Goal: Transaction & Acquisition: Book appointment/travel/reservation

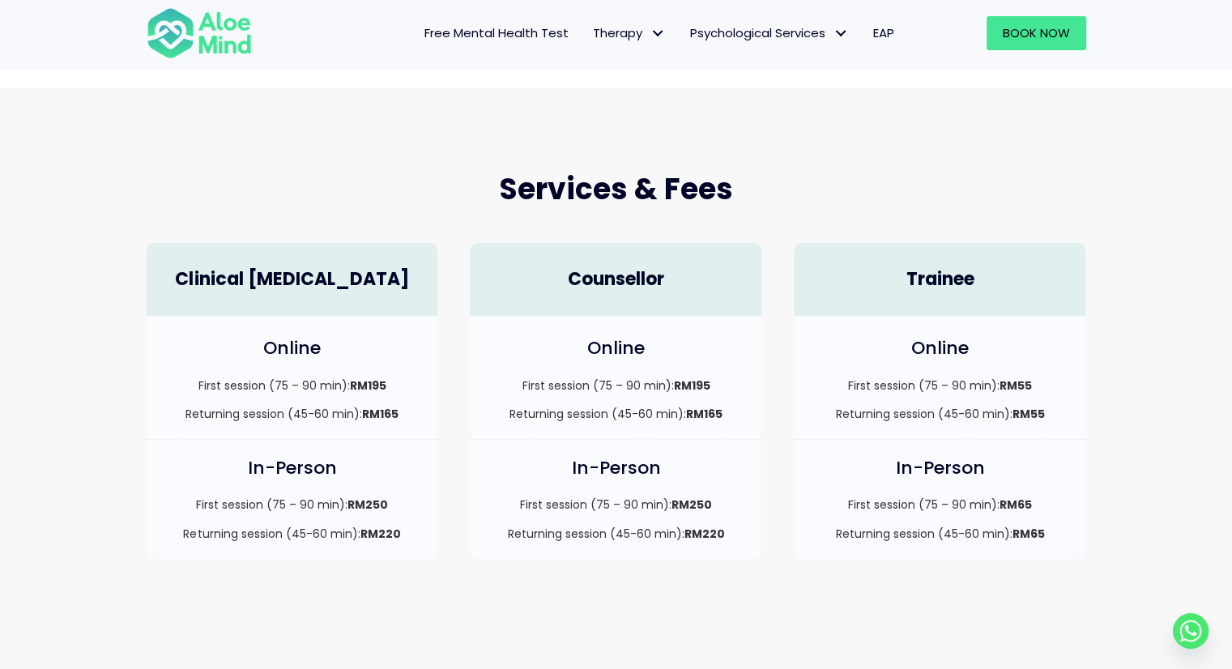
scroll to position [243, 0]
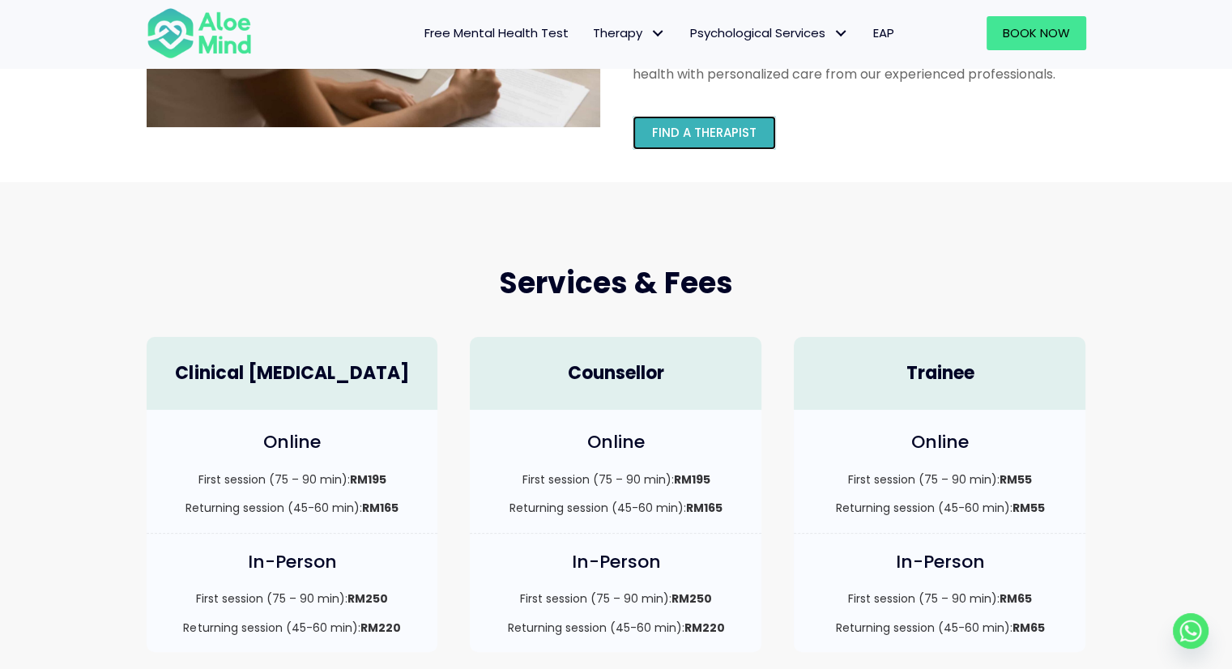
click at [732, 140] on span "Find a therapist" at bounding box center [704, 132] width 105 height 17
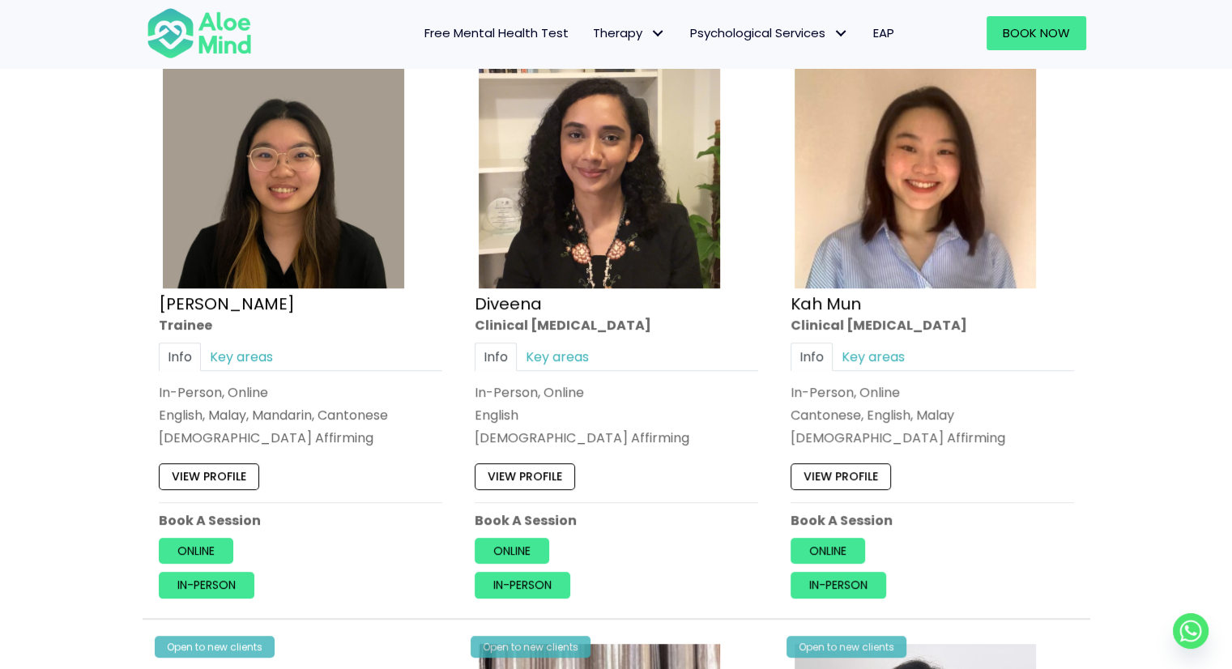
scroll to position [891, 0]
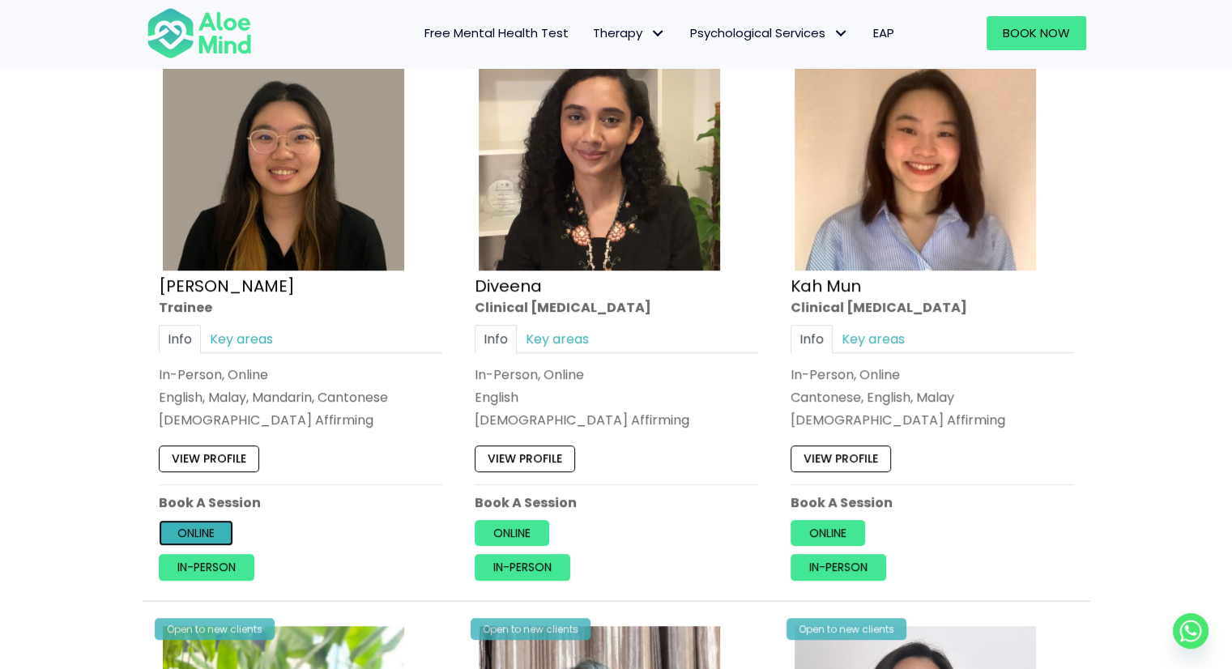
click at [198, 532] on link "Online" at bounding box center [196, 533] width 75 height 26
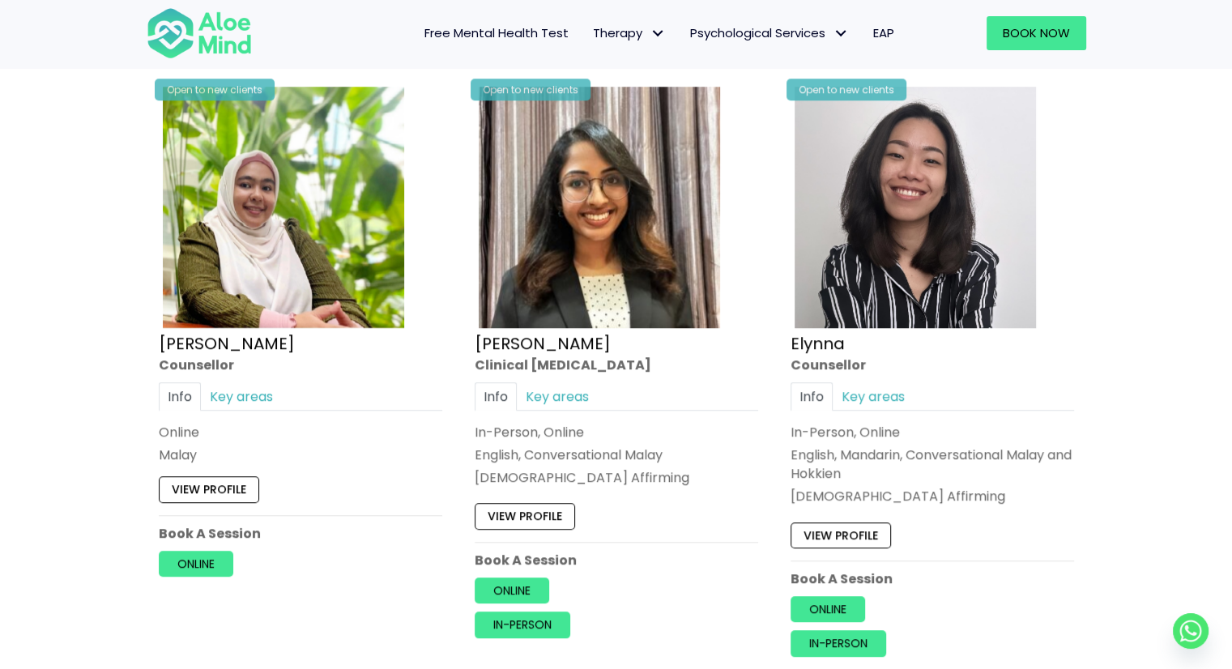
scroll to position [1458, 0]
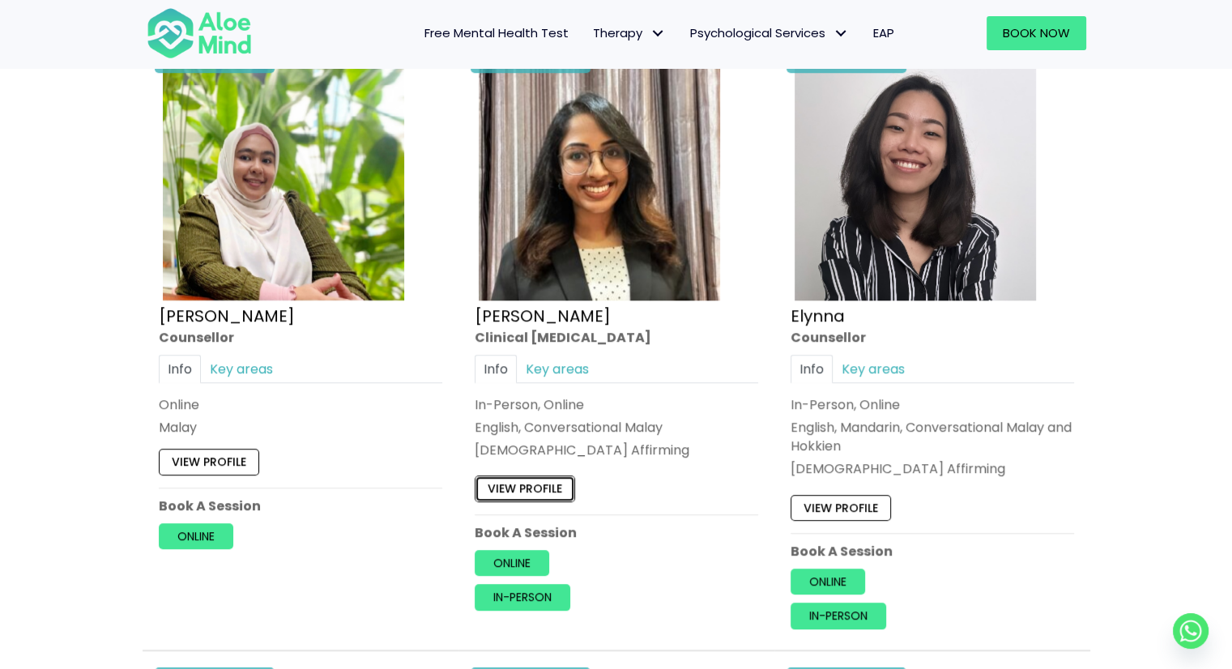
click at [531, 484] on link "View profile" at bounding box center [525, 489] width 100 height 26
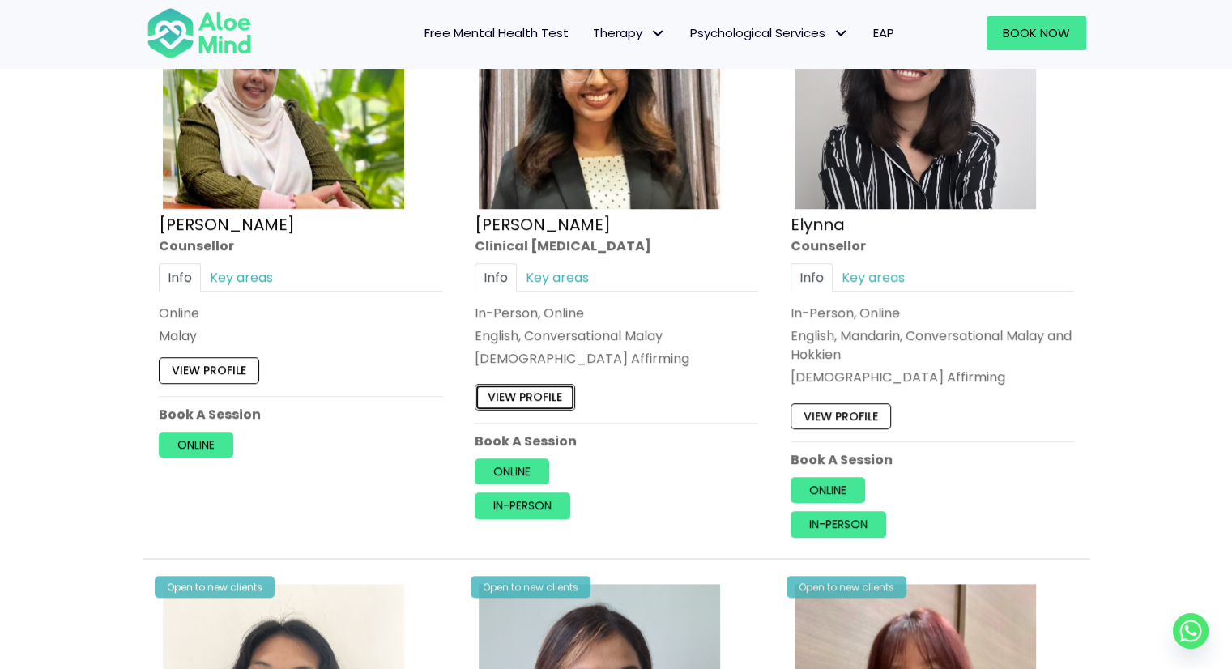
scroll to position [1620, 0]
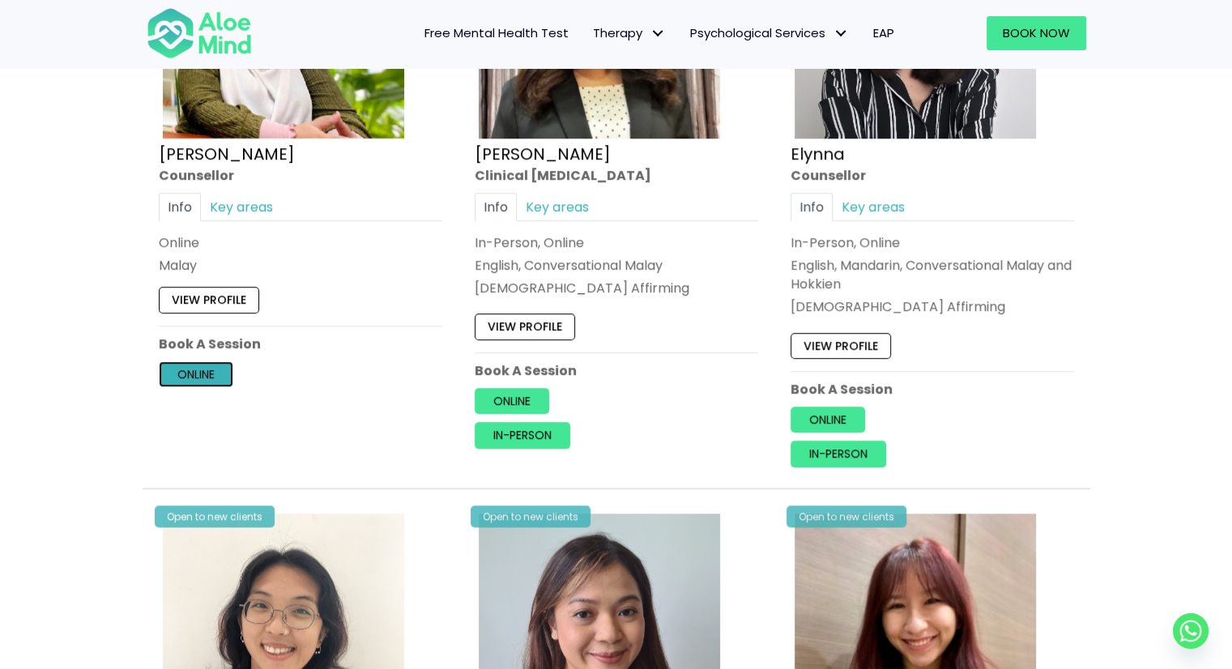
click at [203, 377] on link "Online" at bounding box center [196, 374] width 75 height 26
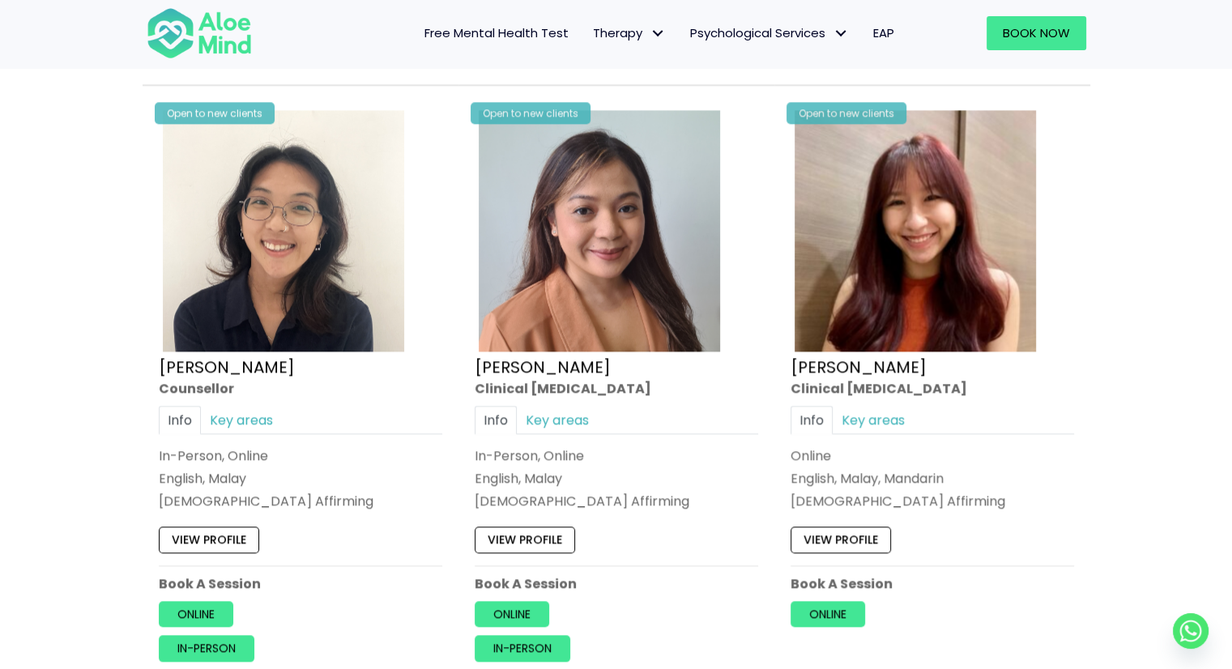
scroll to position [2106, 0]
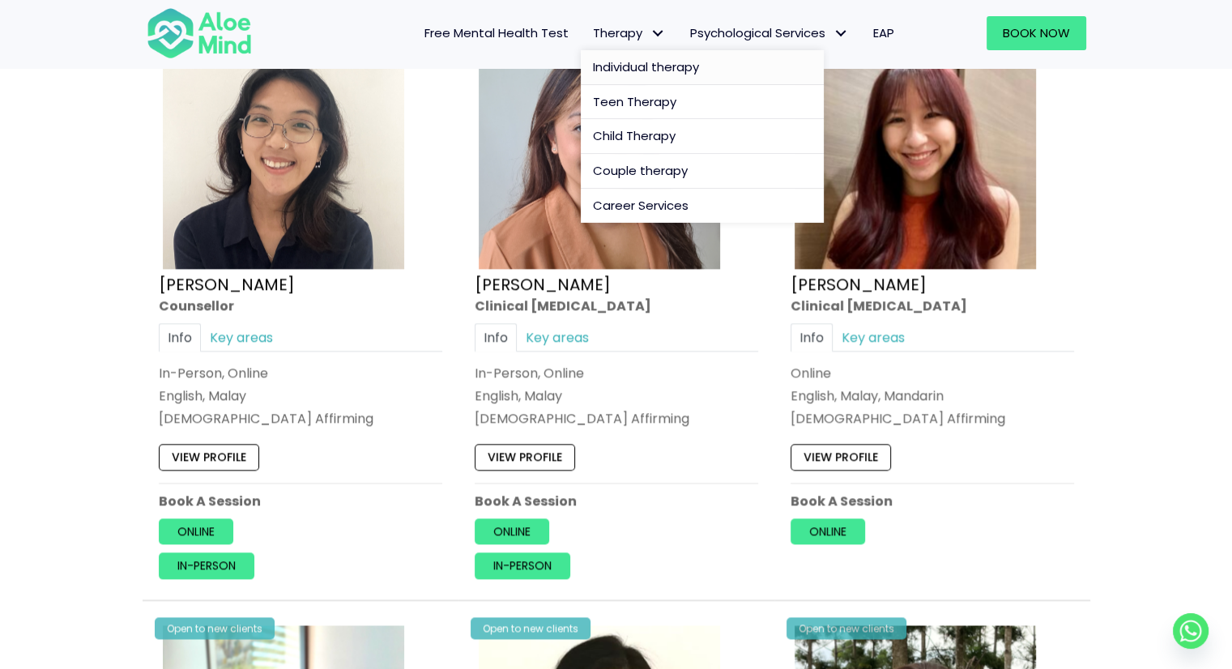
click at [654, 62] on span "Individual therapy" at bounding box center [646, 66] width 106 height 17
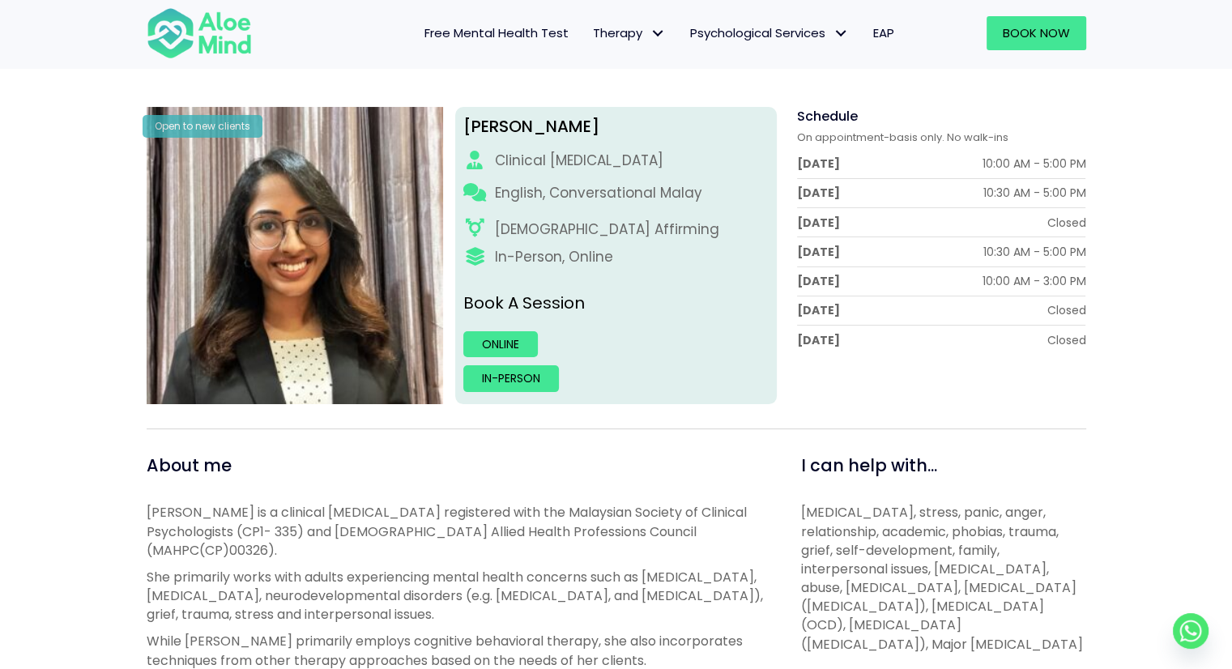
scroll to position [162, 0]
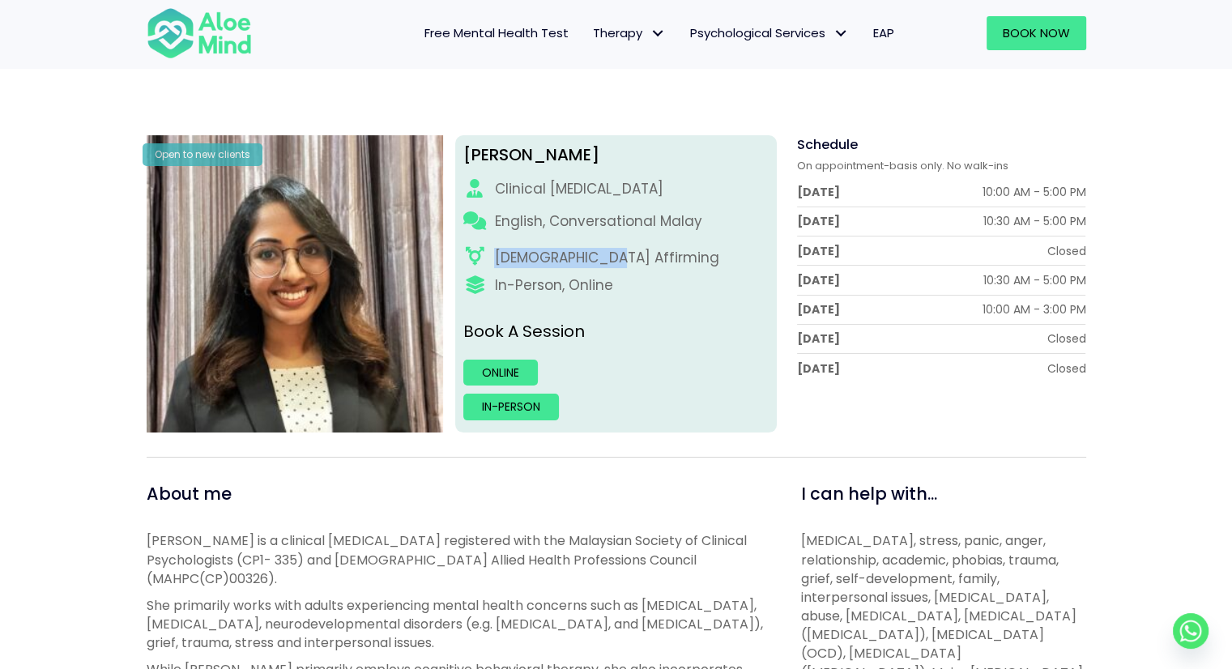
drag, startPoint x: 484, startPoint y: 250, endPoint x: 607, endPoint y: 250, distance: 123.1
click at [607, 250] on div "[DEMOGRAPHIC_DATA] Affirming" at bounding box center [615, 258] width 305 height 20
copy div "[DEMOGRAPHIC_DATA] Affirming"
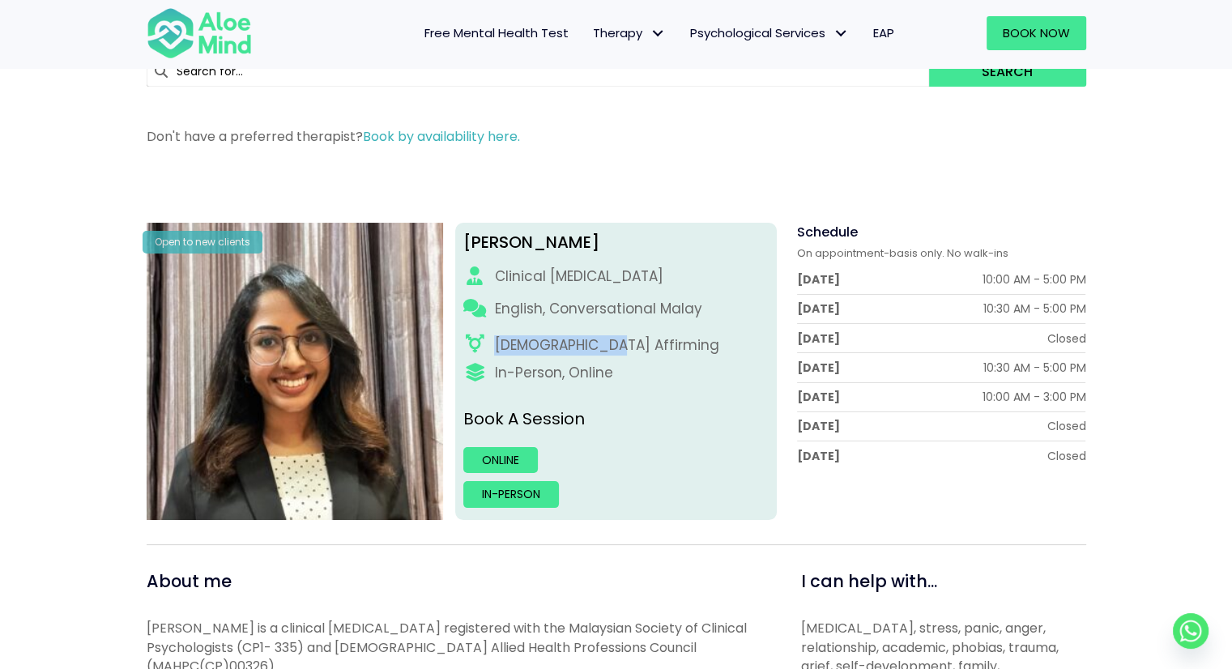
scroll to position [0, 0]
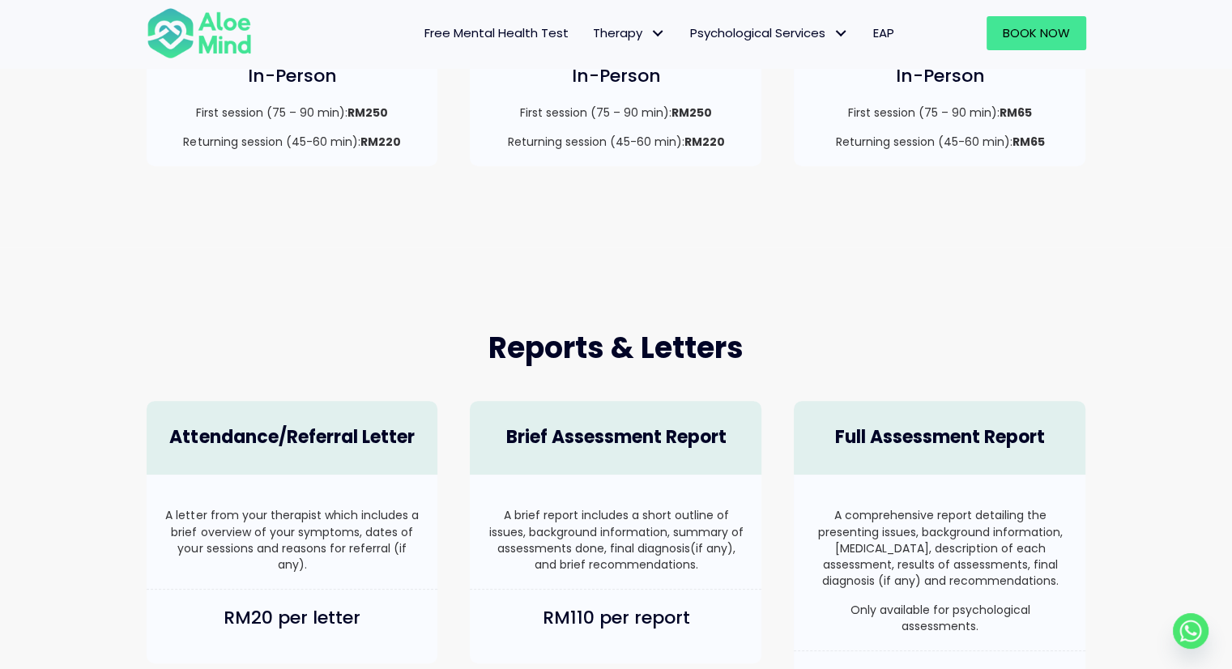
scroll to position [405, 0]
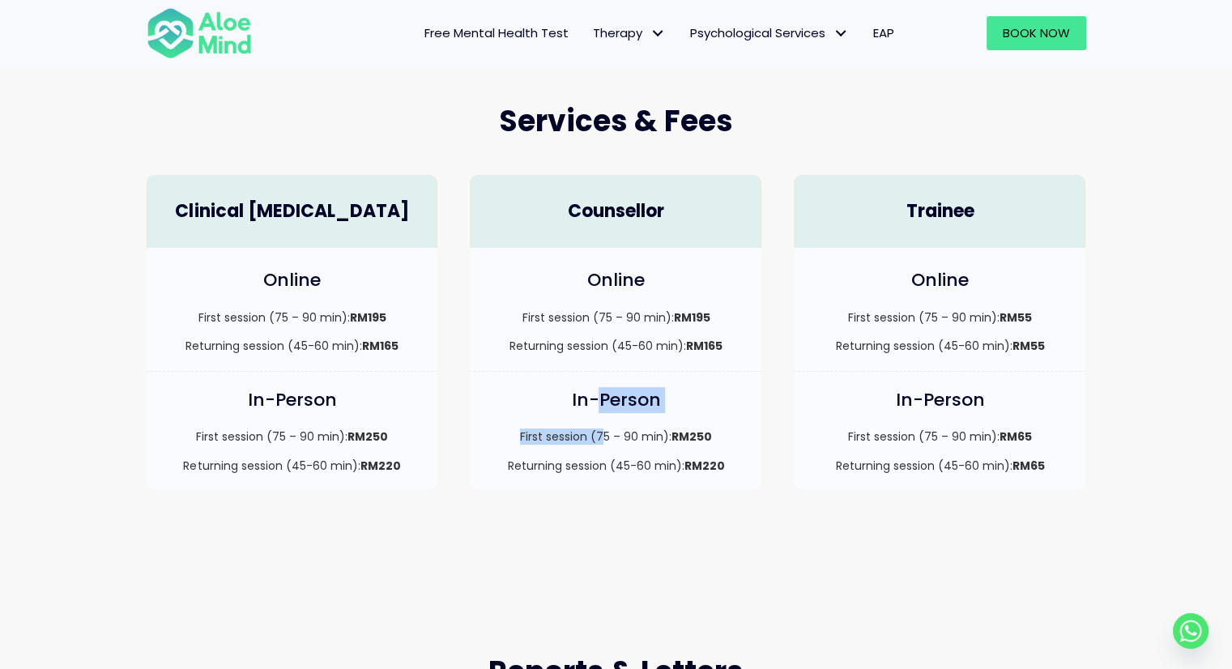
click at [600, 415] on div "In-Person First session (75 – 90 min): RM250 Returning session (45-60 min): RM2…" at bounding box center [616, 431] width 292 height 118
click at [713, 446] on div "First session (75 – 90 min): RM250 Returning session (45-60 min): RM220" at bounding box center [615, 451] width 259 height 45
